Goal: Task Accomplishment & Management: Manage account settings

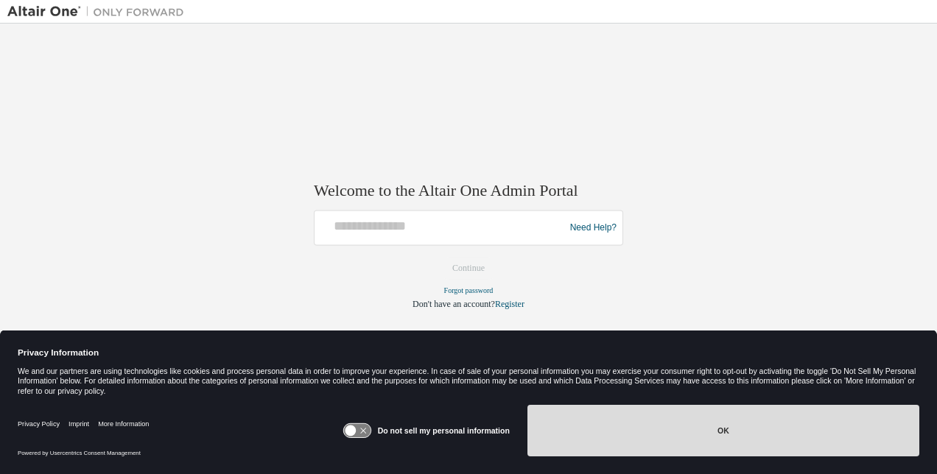
click at [633, 432] on button "OK" at bounding box center [723, 431] width 392 height 52
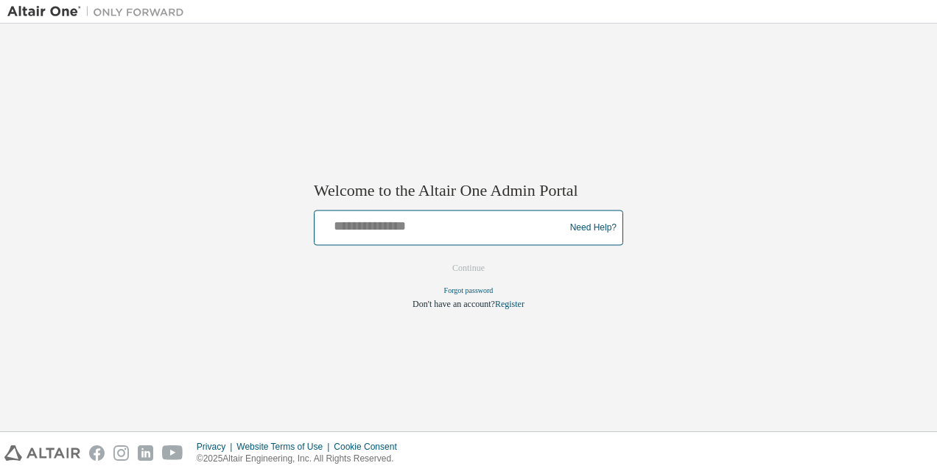
click at [458, 220] on input "text" at bounding box center [441, 224] width 242 height 21
type input "*"
type input "**********"
click at [437, 258] on button "Continue" at bounding box center [468, 269] width 63 height 22
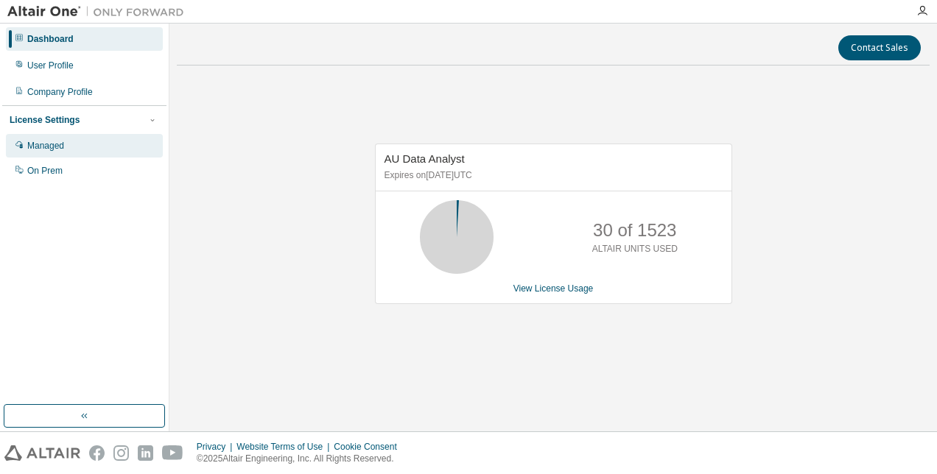
click at [51, 149] on div "Managed" at bounding box center [45, 146] width 37 height 12
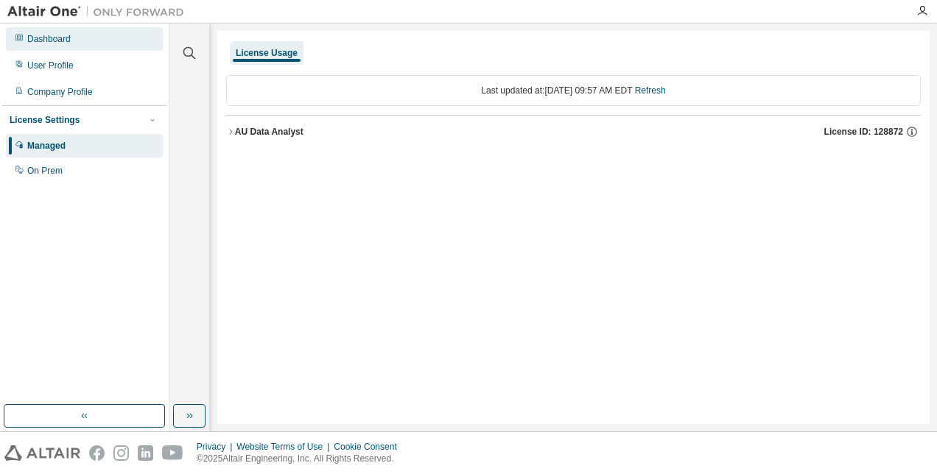
click at [52, 43] on div "Dashboard" at bounding box center [48, 39] width 43 height 12
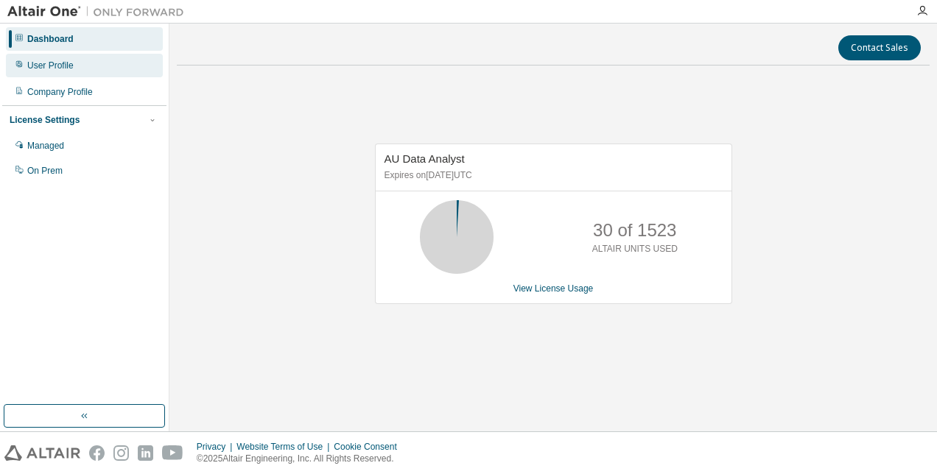
click at [61, 58] on div "User Profile" at bounding box center [84, 66] width 157 height 24
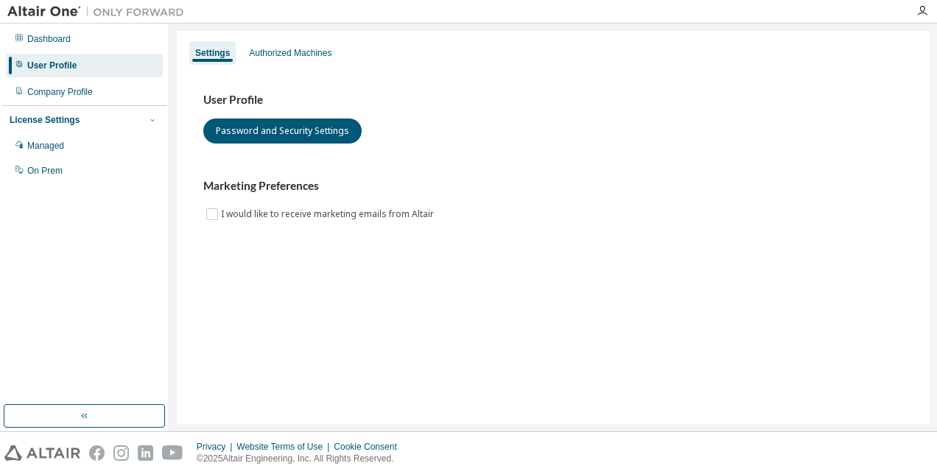
click at [61, 58] on div "User Profile" at bounding box center [84, 66] width 157 height 24
click at [278, 43] on div "Authorized Machines" at bounding box center [290, 53] width 94 height 24
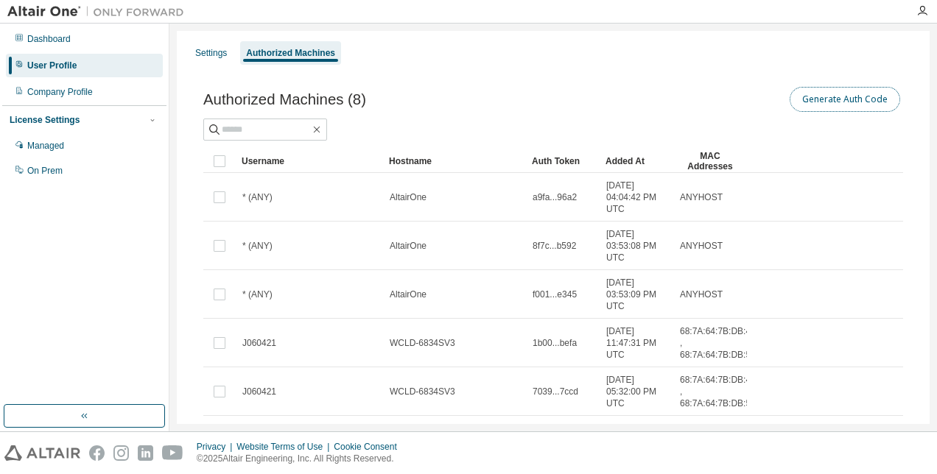
click at [814, 92] on button "Generate Auth Code" at bounding box center [844, 99] width 110 height 25
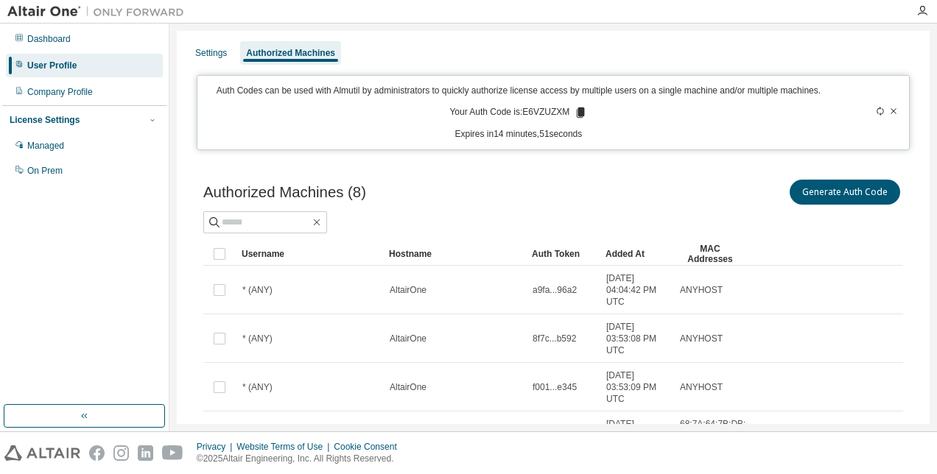
click at [534, 114] on p "Your Auth Code is: E6VZUZXM" at bounding box center [518, 112] width 138 height 13
copy p "E6VZUZXM"
